Goal: Find specific page/section: Find specific page/section

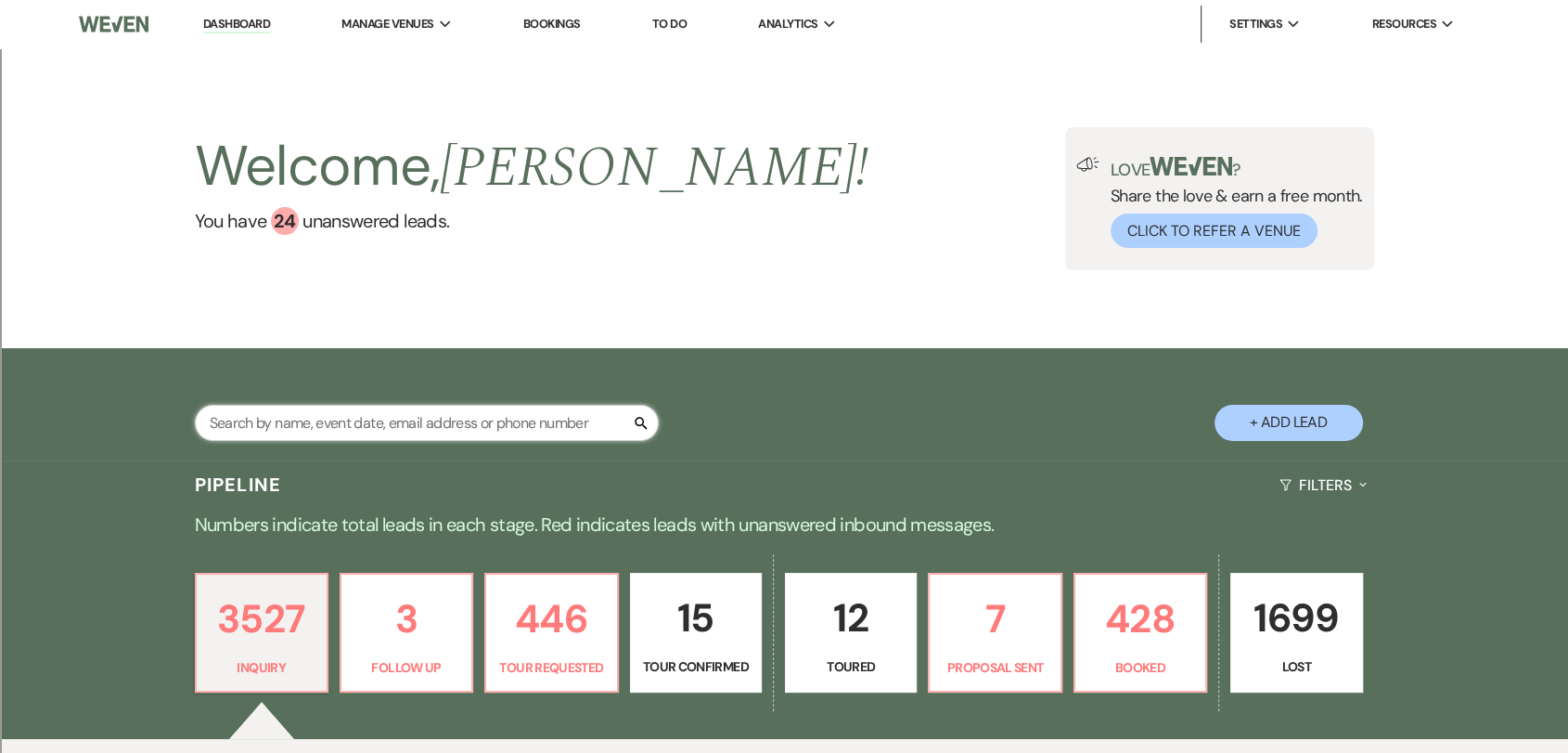
drag, startPoint x: 362, startPoint y: 418, endPoint x: 373, endPoint y: 411, distance: 13.0
click at [362, 417] on input "text" at bounding box center [427, 423] width 464 height 36
type input "[PERSON_NAME]"
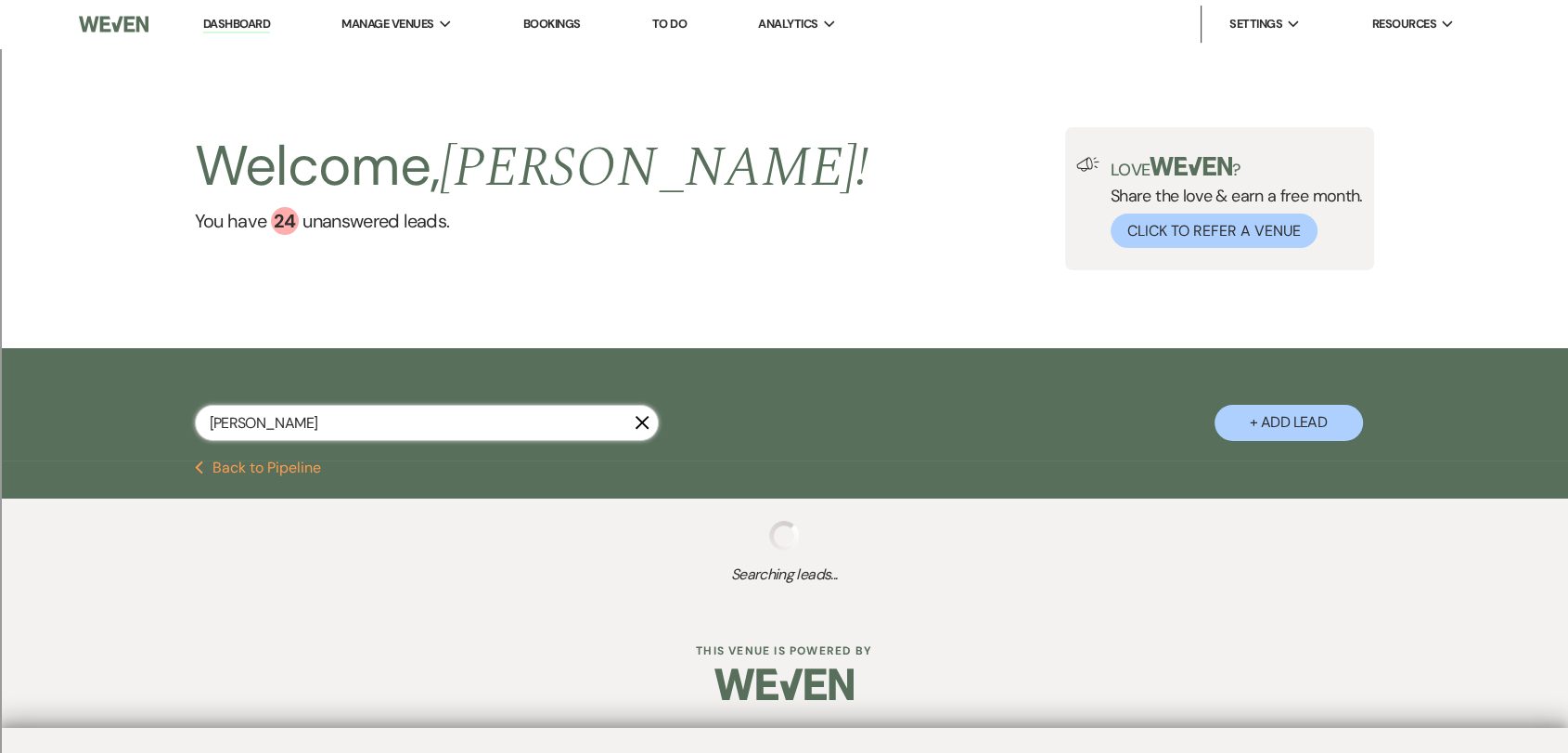
select select "8"
select select "2"
select select "8"
select select "2"
select select "8"
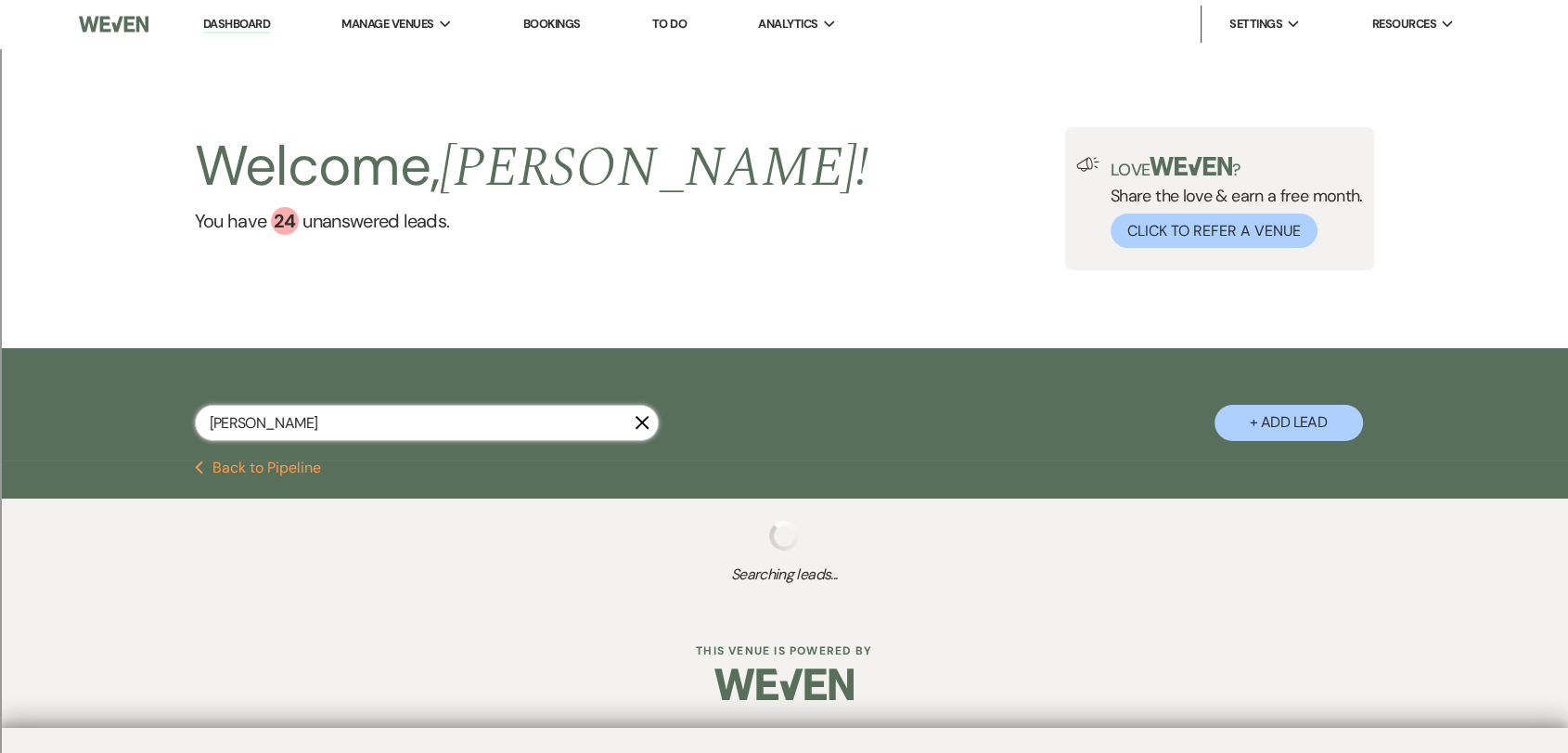
select select "2"
select select "8"
select select "2"
select select "8"
select select "2"
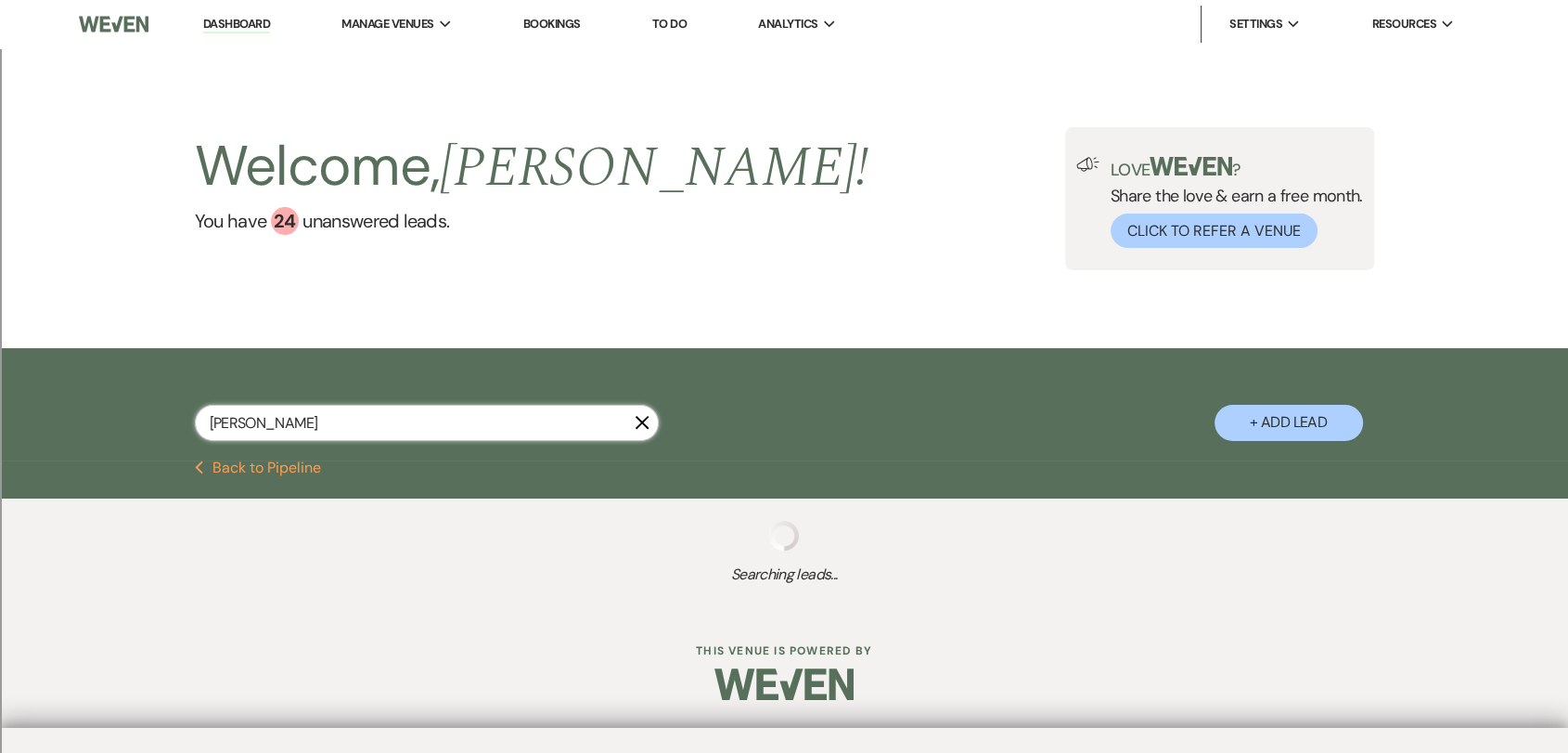
select select "8"
select select "2"
select select "8"
select select "2"
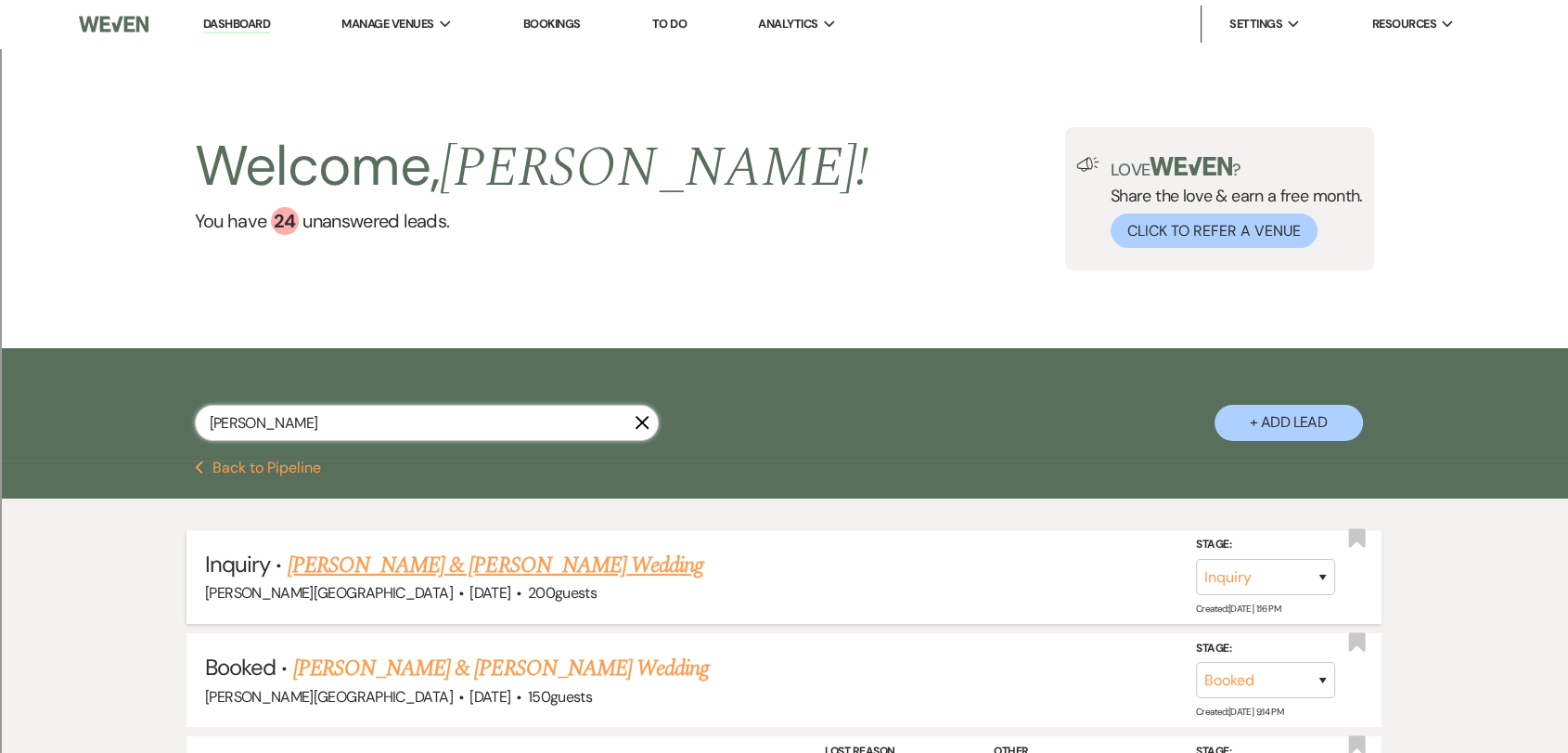
scroll to position [309, 0]
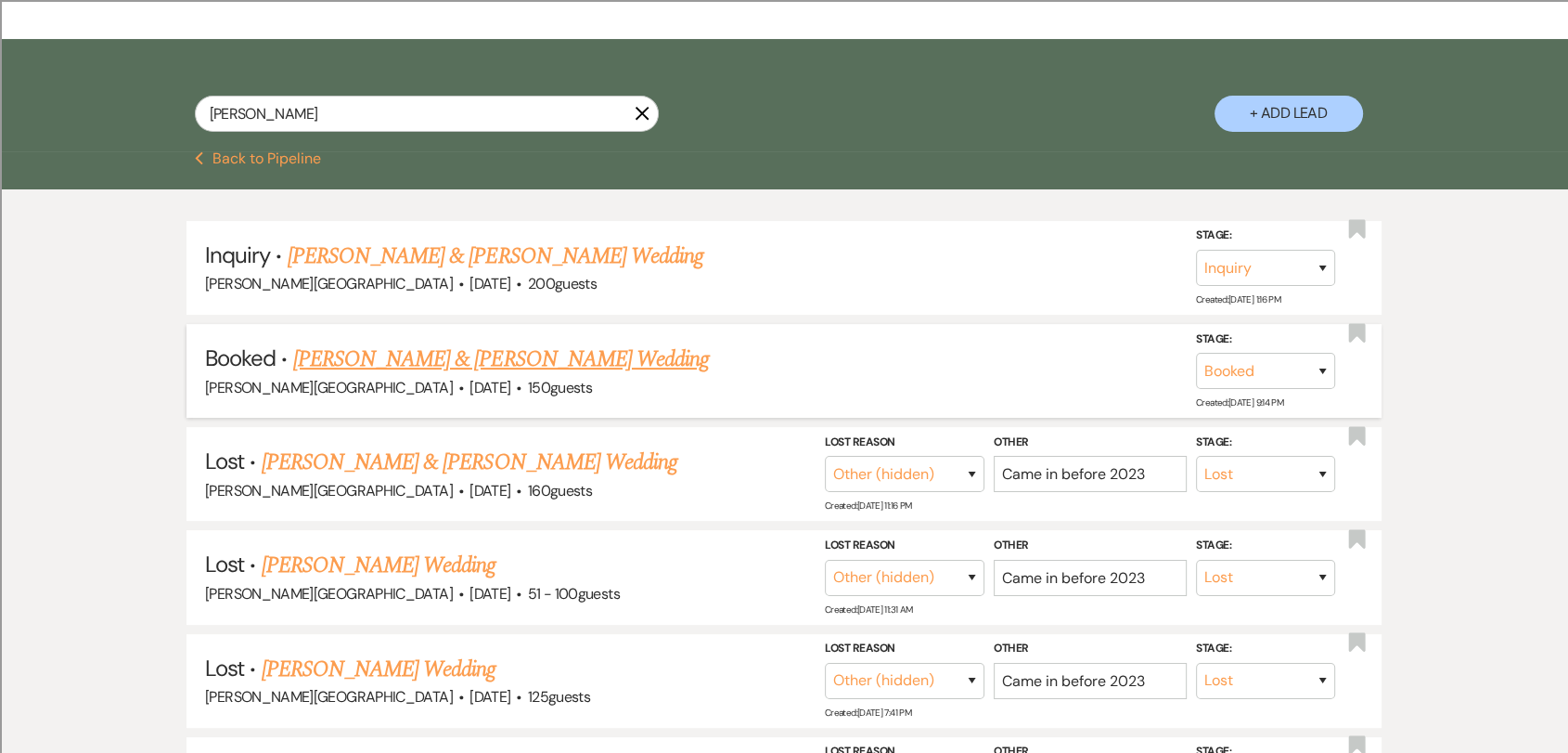
click at [510, 365] on link "[PERSON_NAME] & [PERSON_NAME] Wedding" at bounding box center [501, 358] width 415 height 33
